Goal: Find specific page/section: Find specific page/section

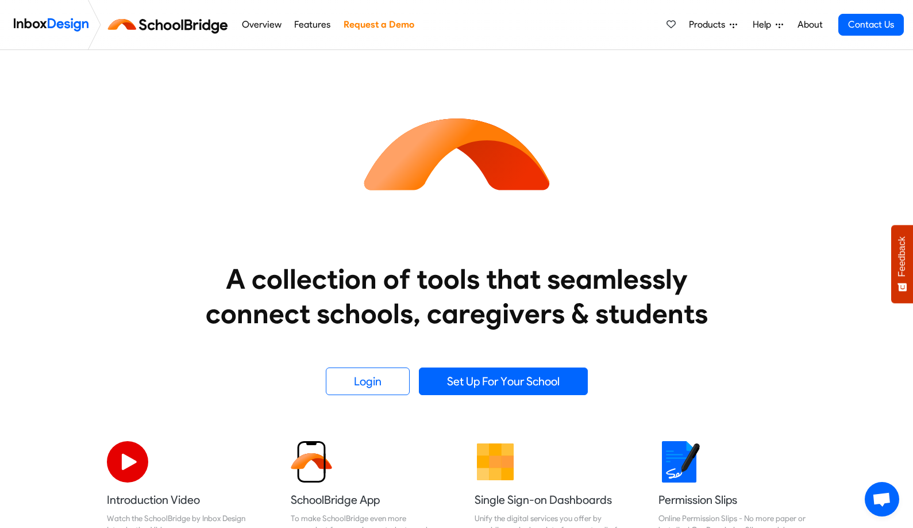
click at [314, 23] on link "Features" at bounding box center [312, 24] width 43 height 23
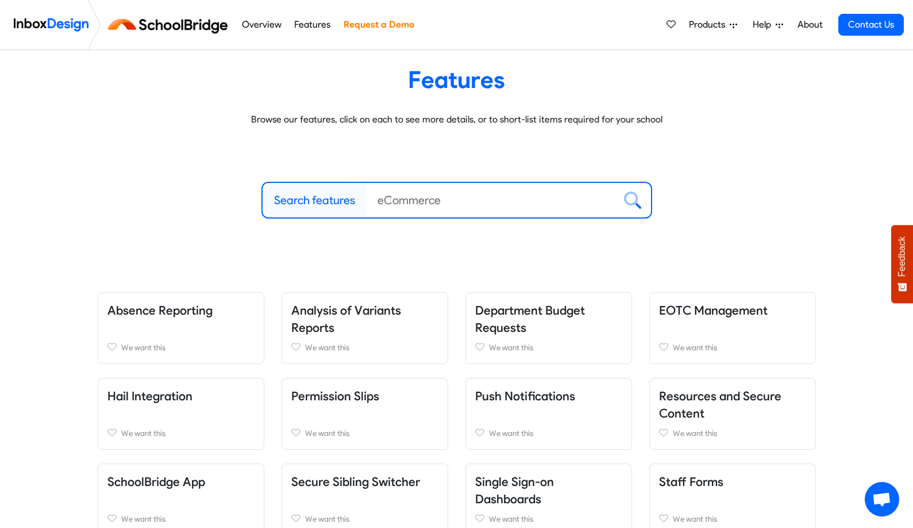
scroll to position [57, 0]
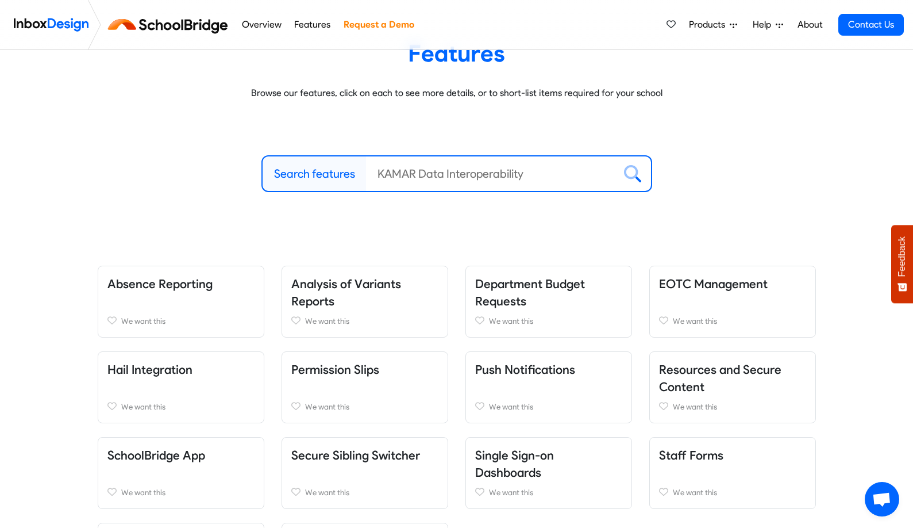
click at [480, 177] on input "Search features" at bounding box center [490, 173] width 249 height 34
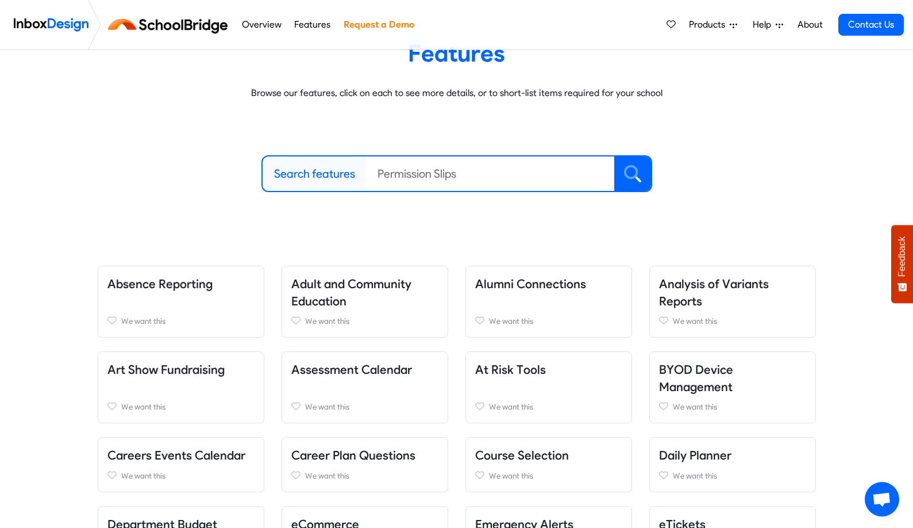
click at [636, 175] on icon at bounding box center [631, 172] width 14 height 14
type input "Permission Slips"
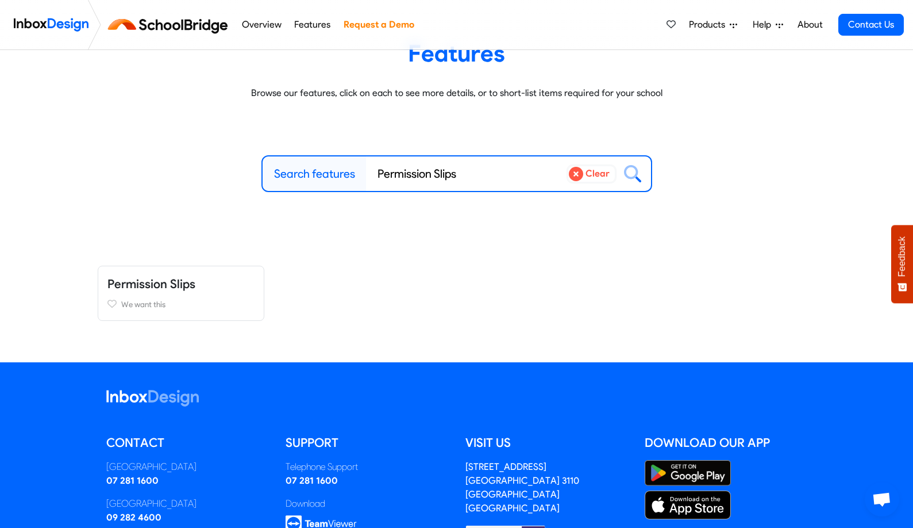
click at [573, 174] on icon at bounding box center [576, 174] width 14 height 14
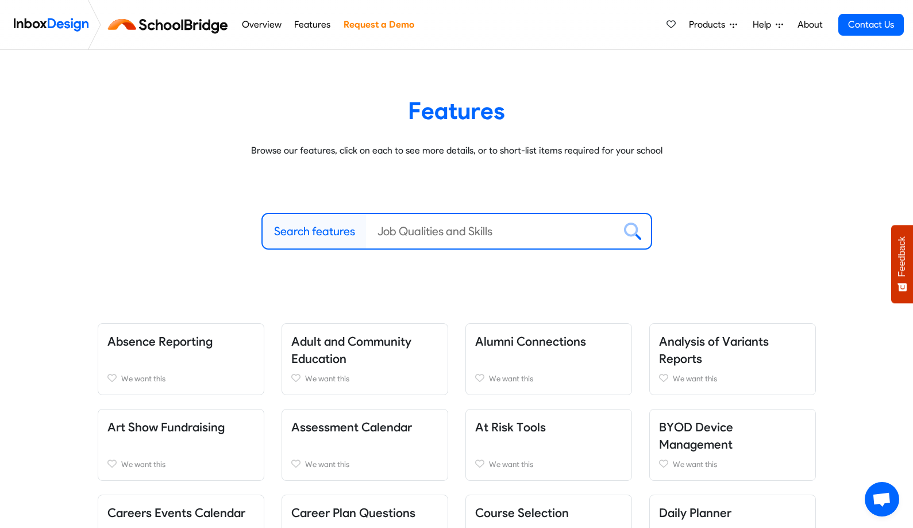
scroll to position [57, 0]
